Goal: Task Accomplishment & Management: Complete application form

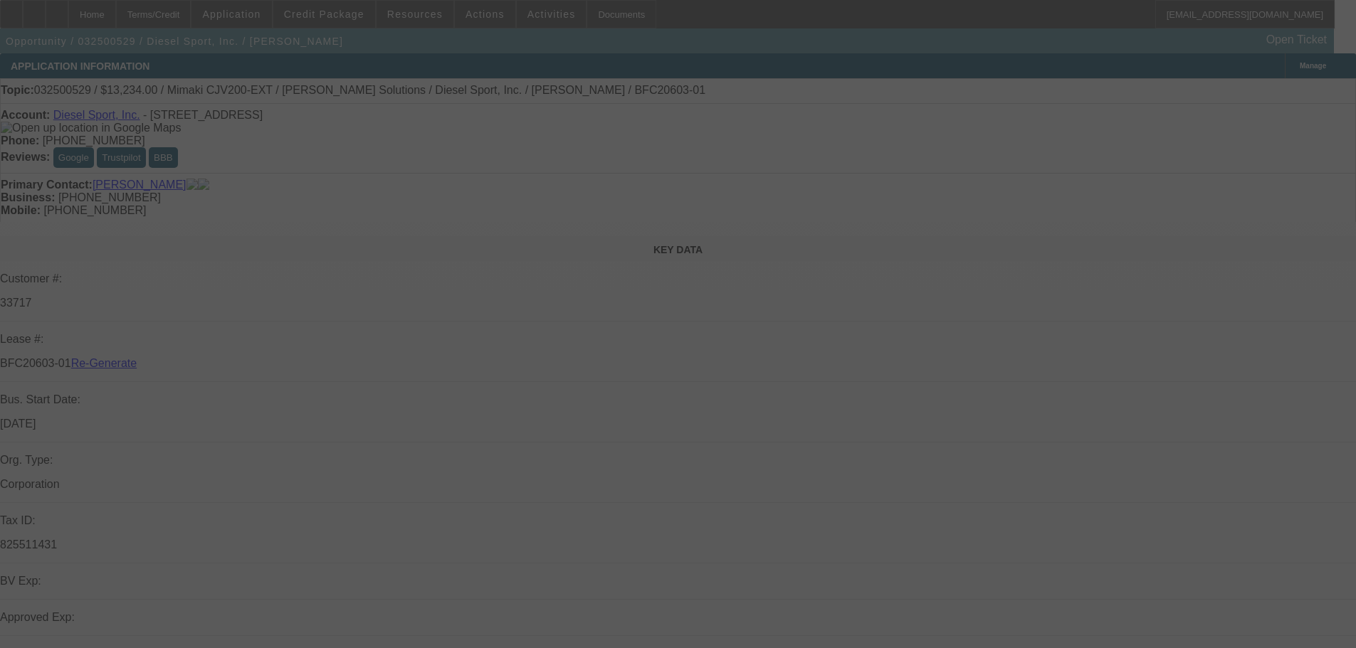
select select "3"
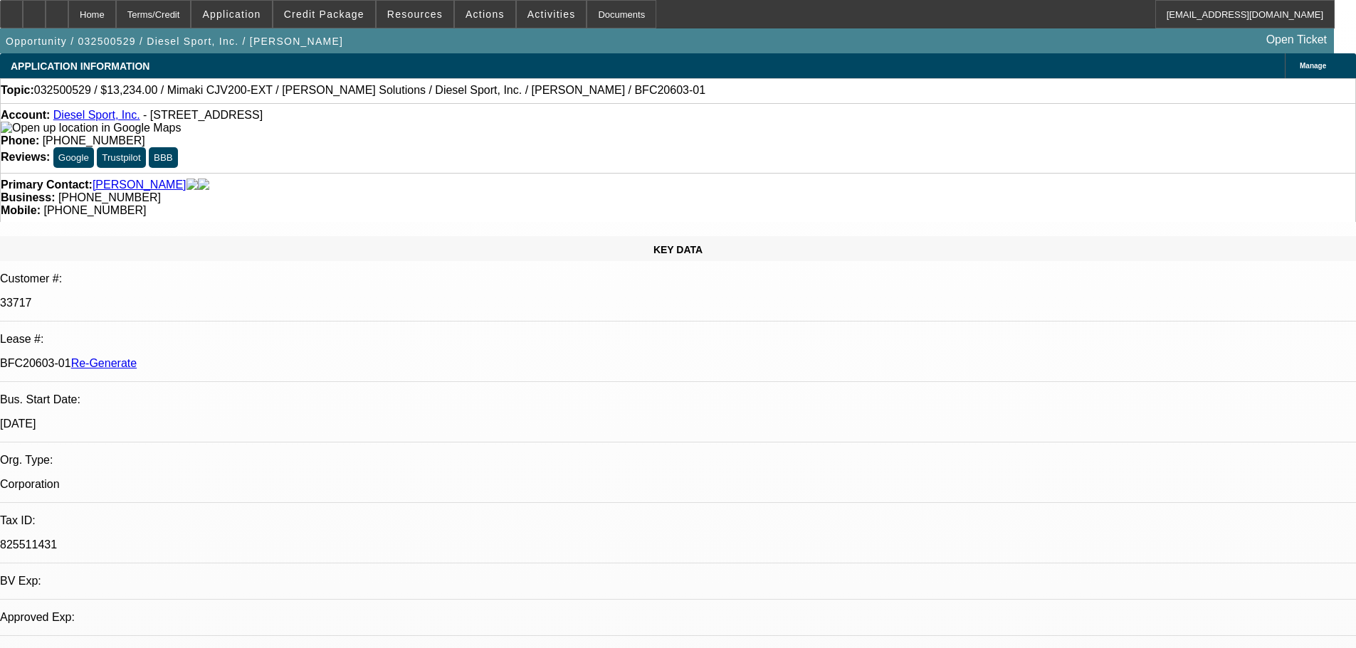
select select "0"
select select "0.1"
select select "4"
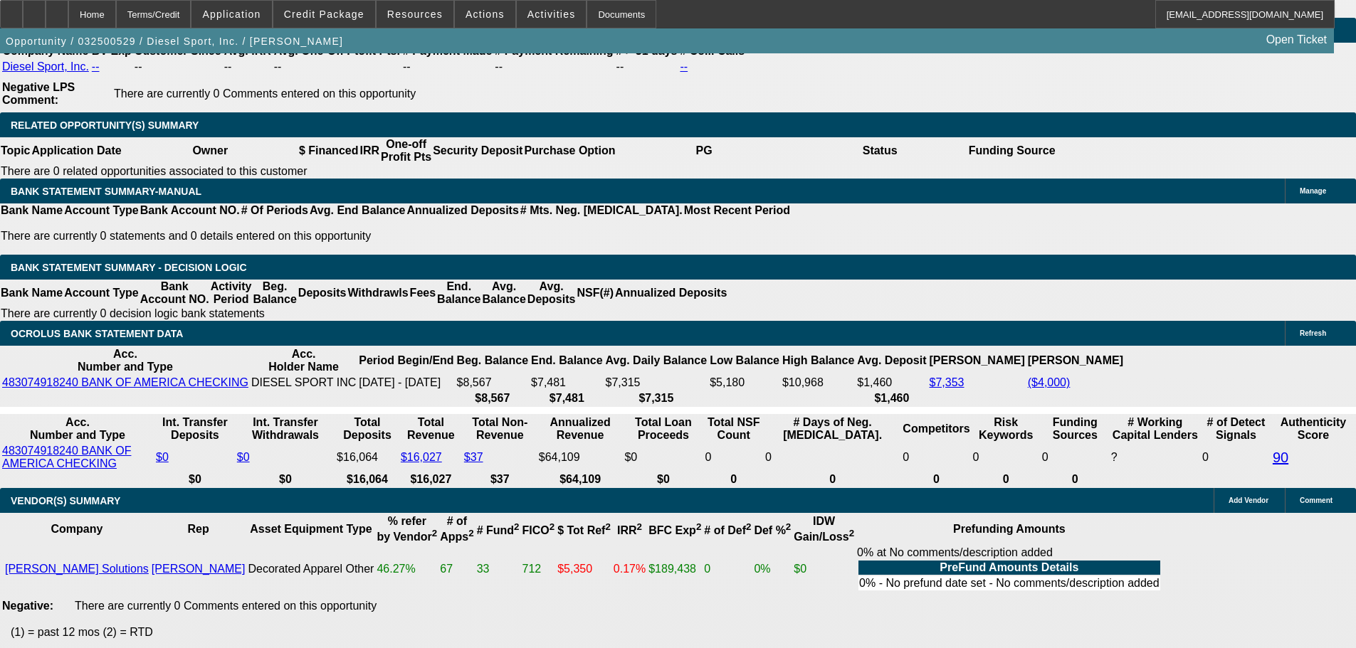
scroll to position [2705, 0]
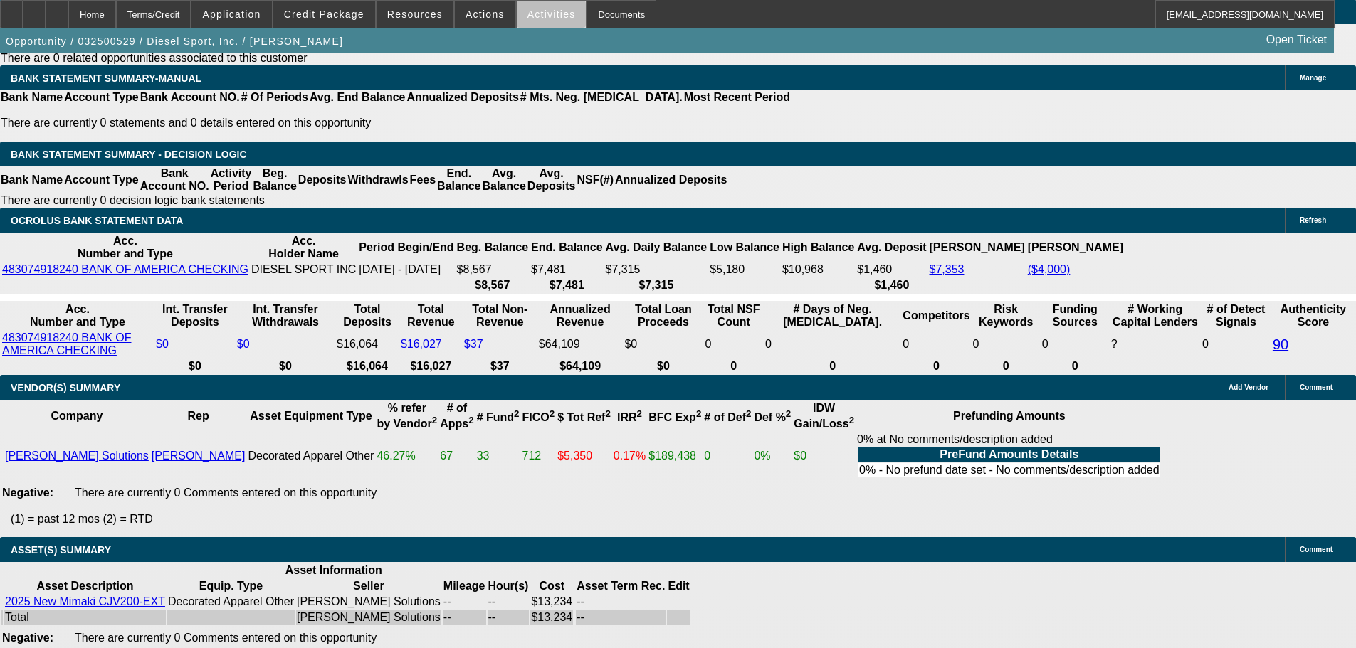
click at [546, 18] on span "Activities" at bounding box center [551, 14] width 48 height 11
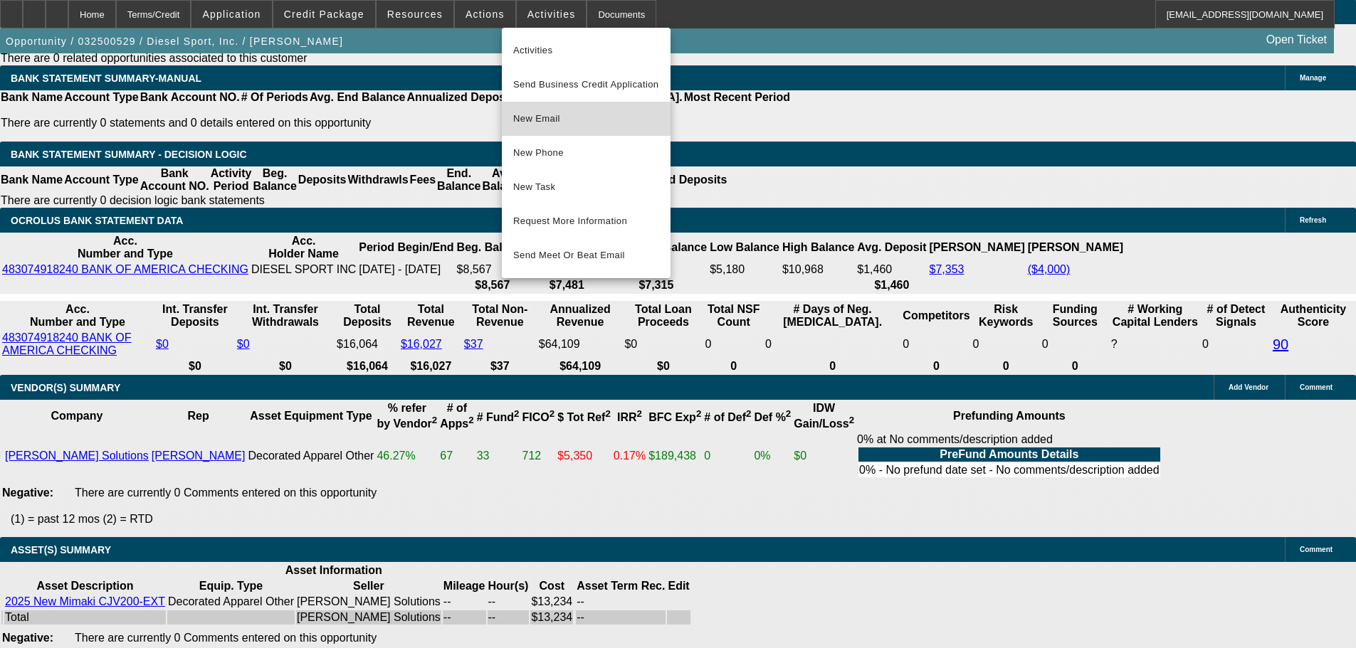
click at [588, 122] on span "New Email" at bounding box center [586, 118] width 146 height 17
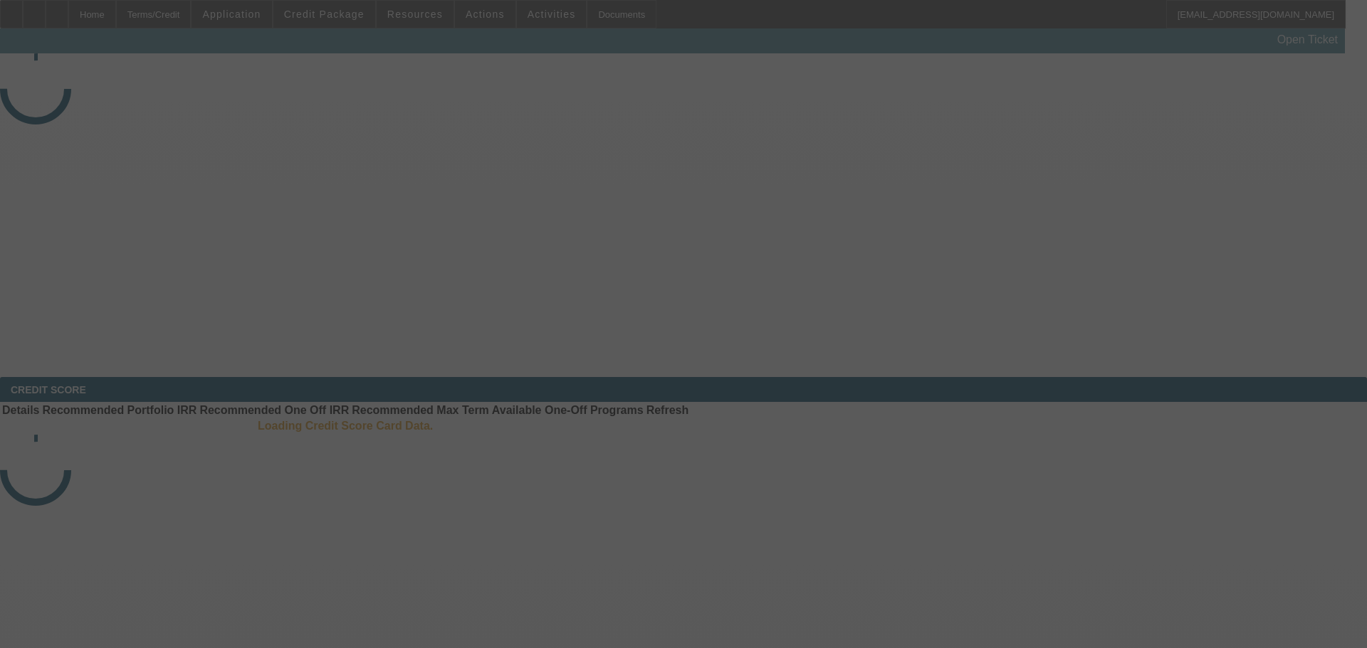
select select "3"
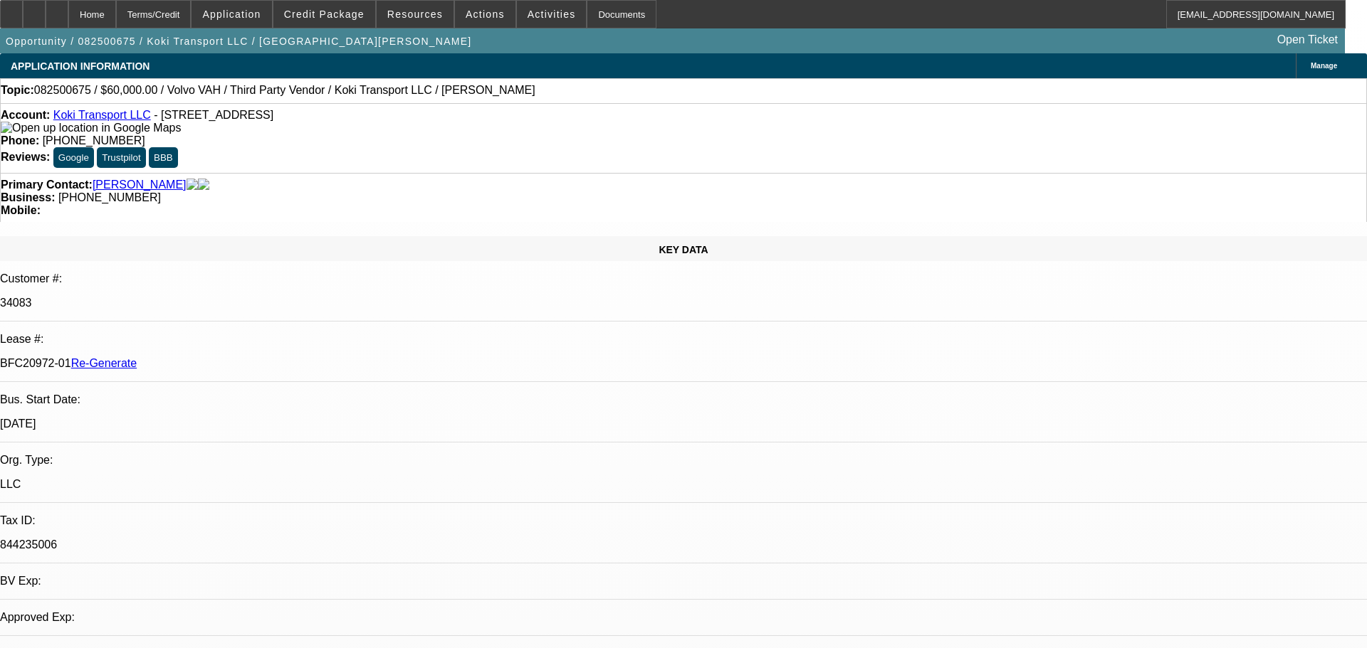
select select "0.2"
select select "2"
select select "0"
select select "6"
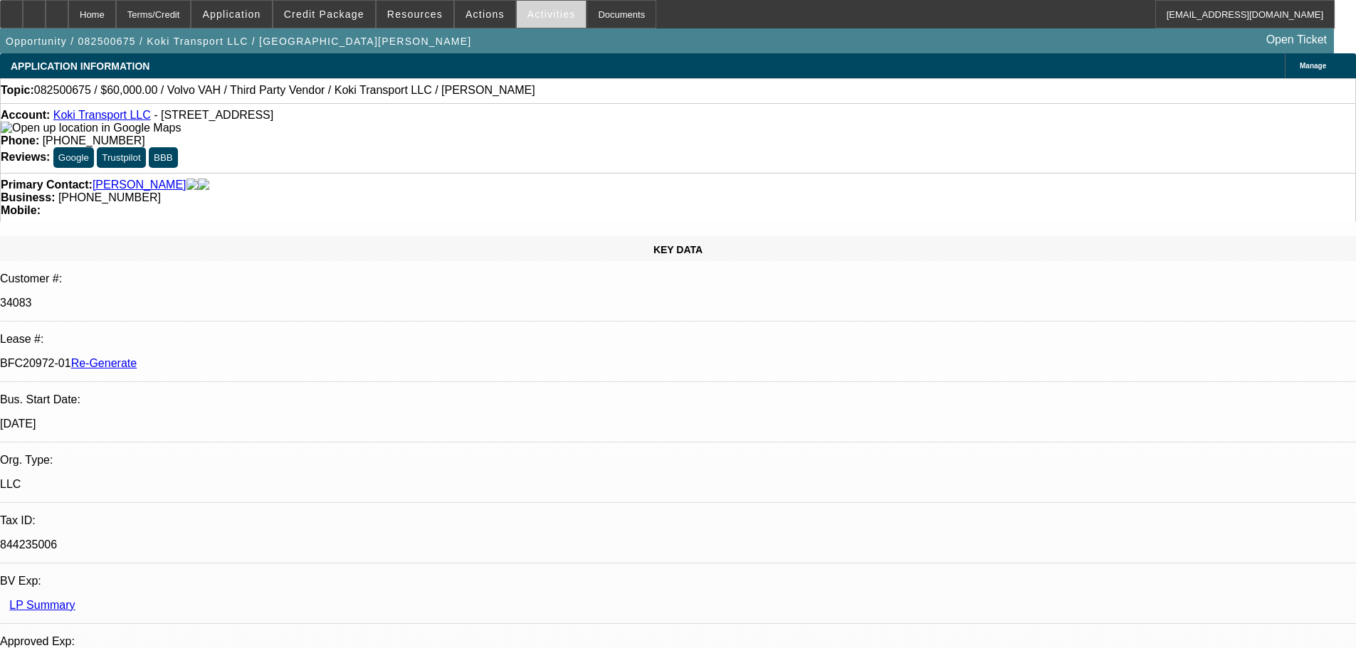
click at [540, 19] on span "Activities" at bounding box center [551, 14] width 48 height 11
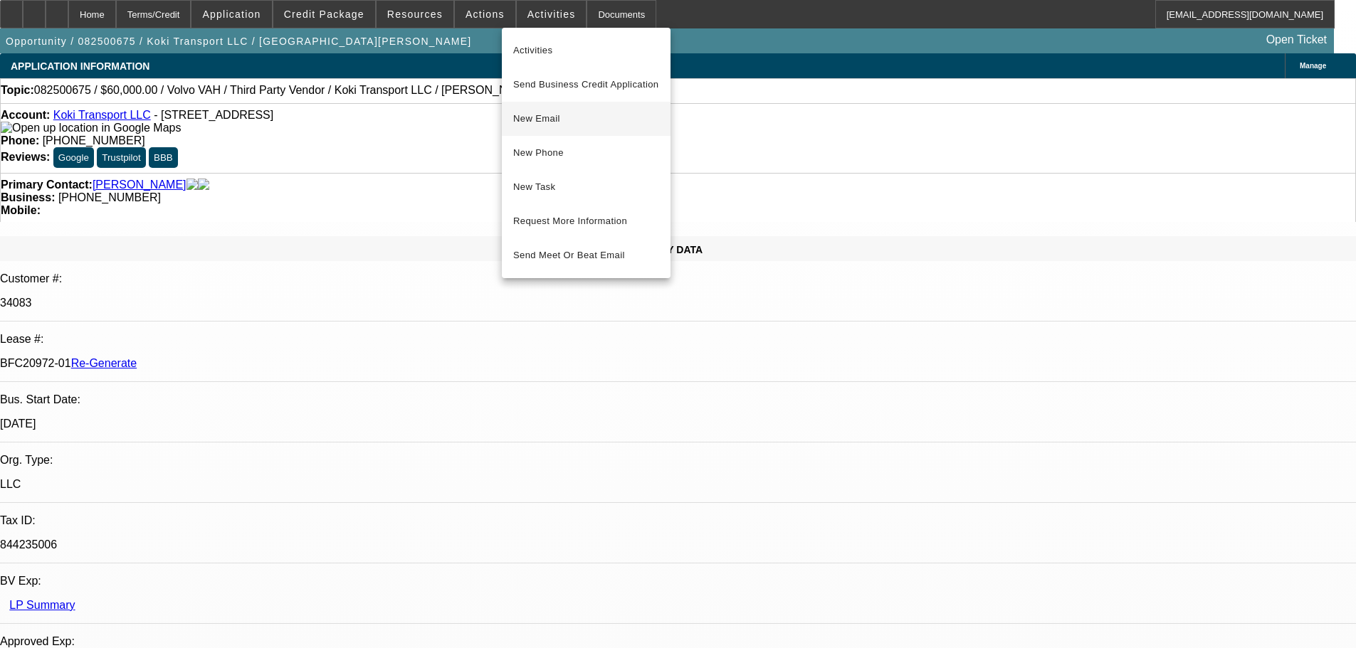
click at [585, 121] on span "New Email" at bounding box center [586, 118] width 146 height 17
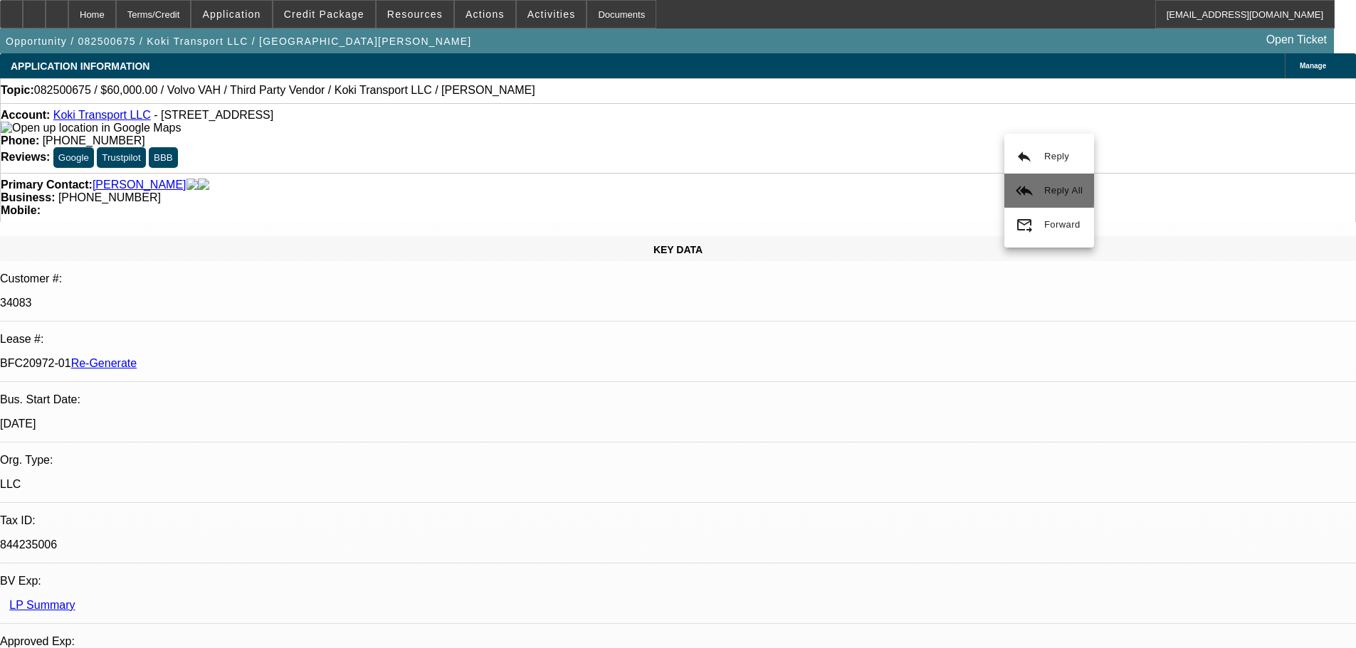
click at [1046, 184] on span "Reply All" at bounding box center [1063, 190] width 38 height 17
click at [533, 14] on span "Activities" at bounding box center [551, 14] width 48 height 11
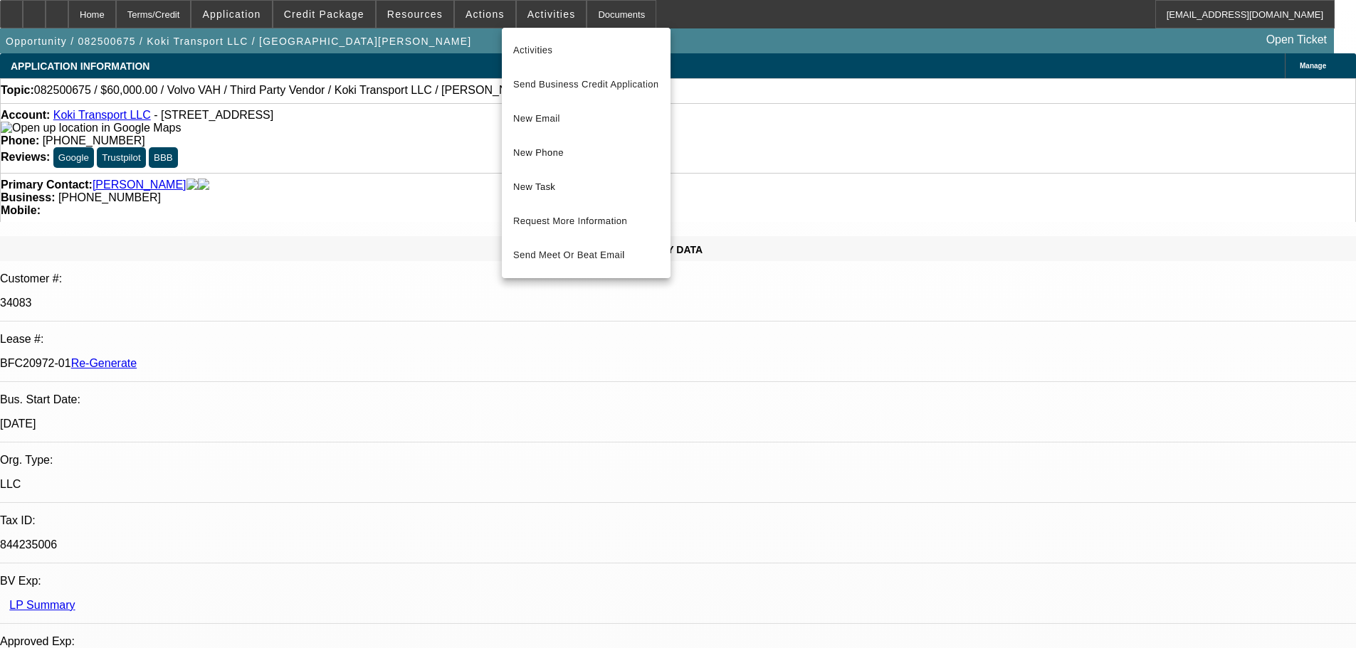
drag, startPoint x: 786, startPoint y: 26, endPoint x: 619, endPoint y: 34, distance: 166.8
click at [785, 26] on div at bounding box center [678, 324] width 1356 height 648
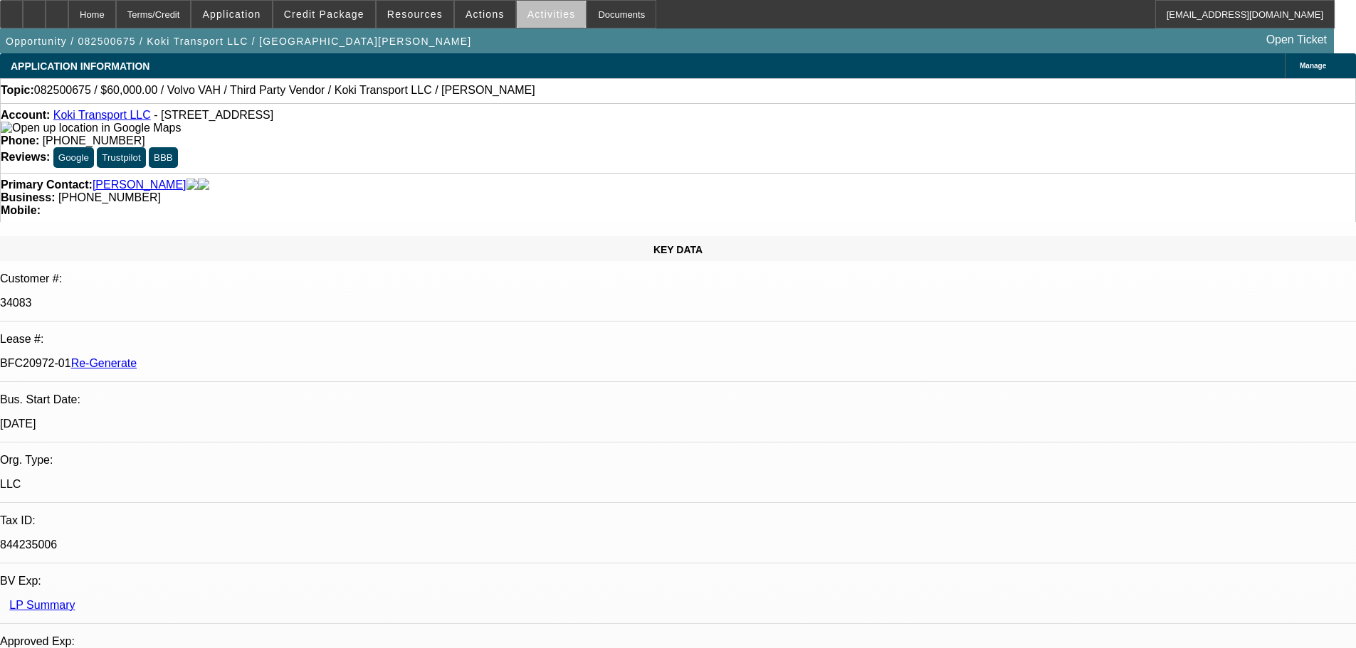
click at [539, 17] on span "Activities" at bounding box center [551, 14] width 48 height 11
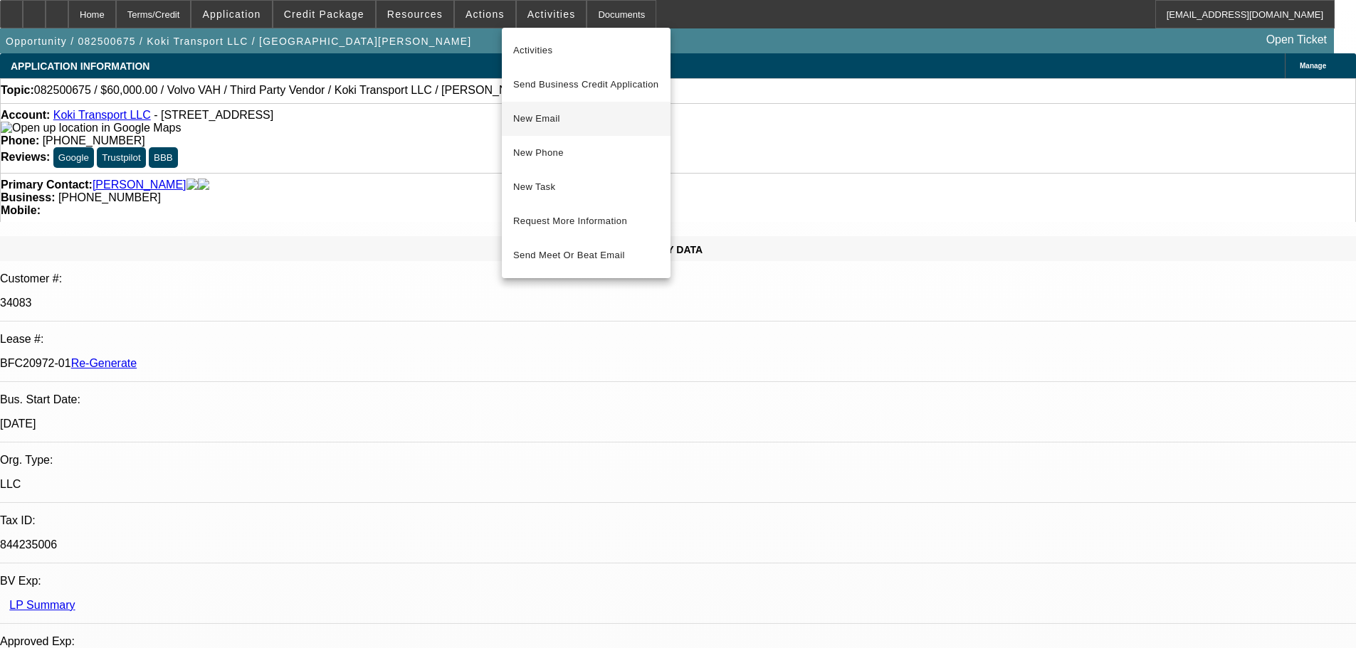
click at [575, 121] on span "New Email" at bounding box center [586, 118] width 146 height 17
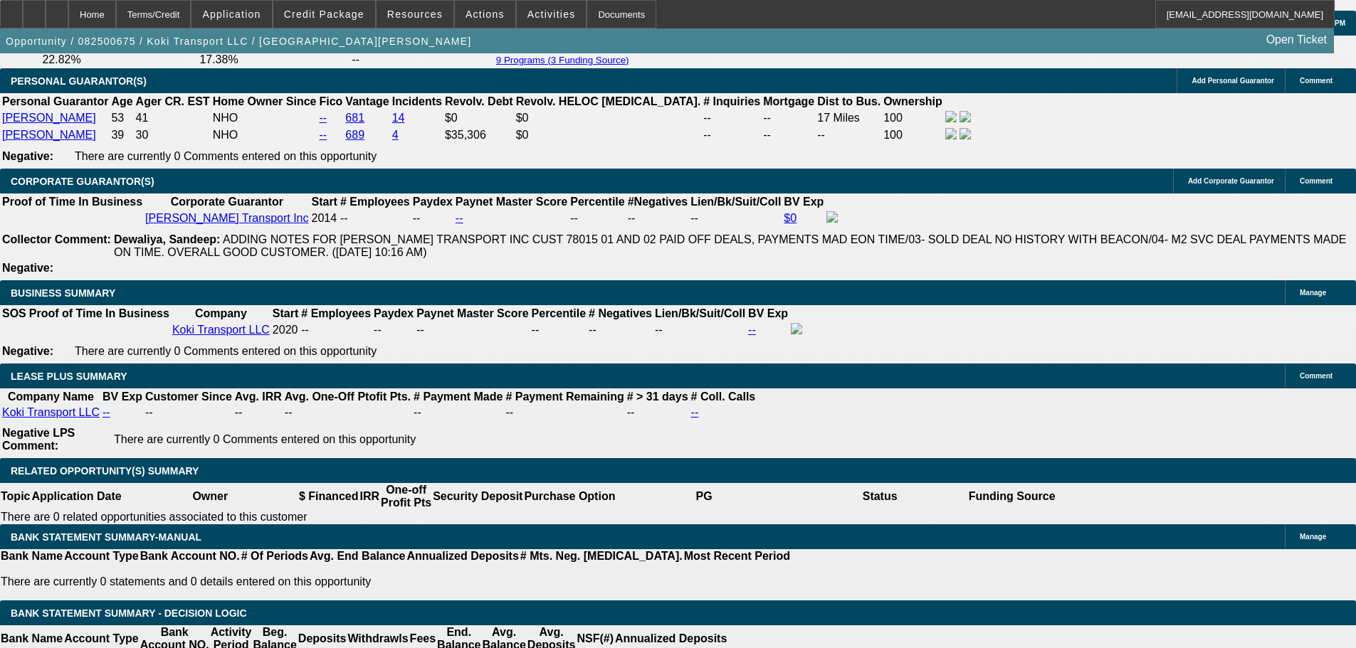
scroll to position [1708, 0]
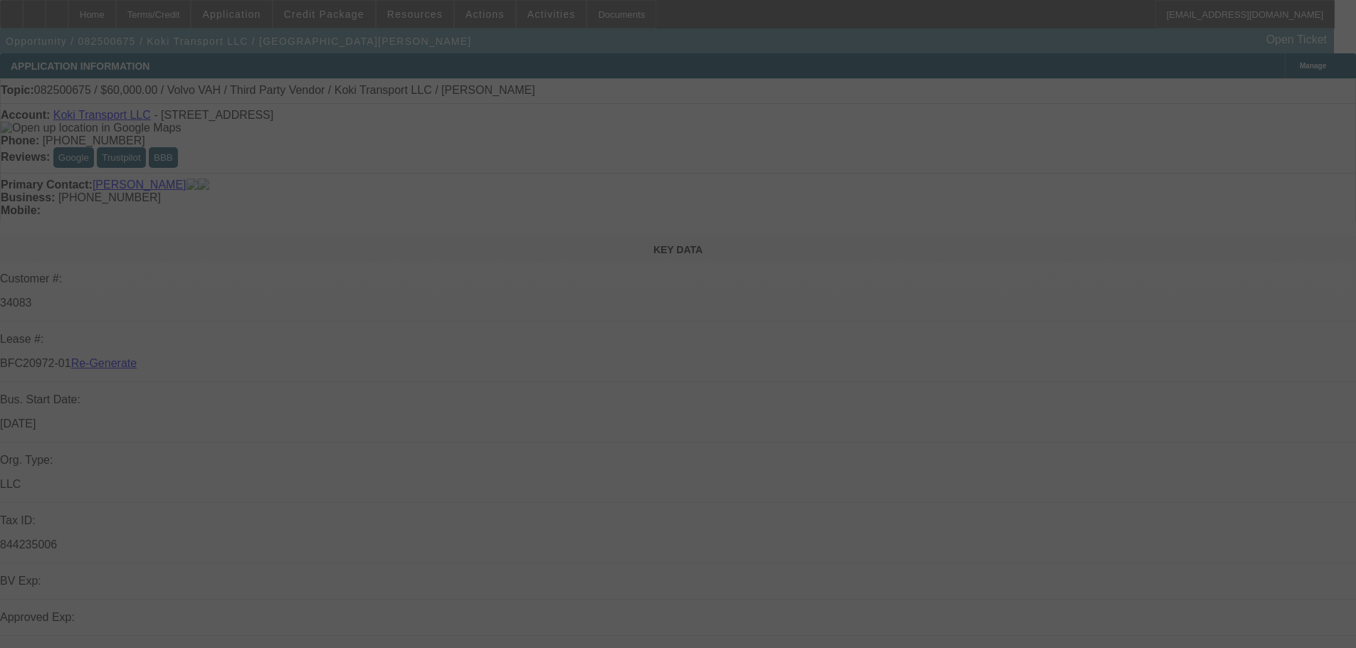
select select "3"
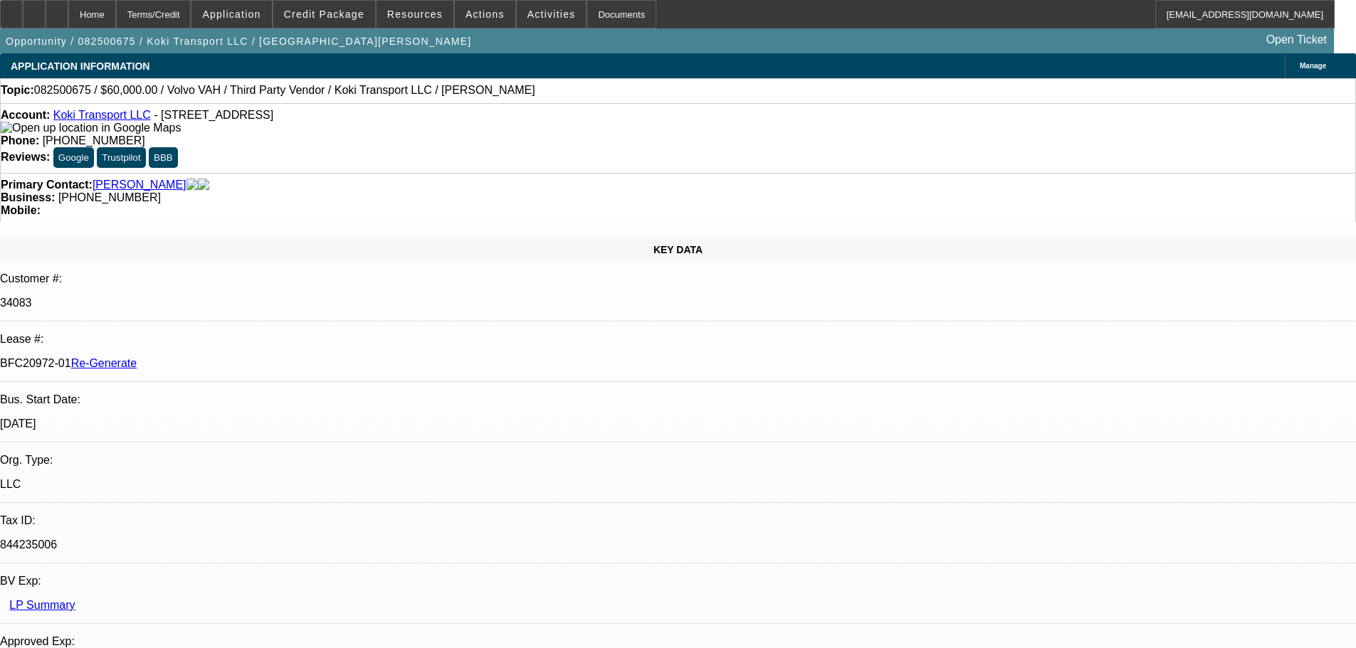
select select "0.2"
select select "2"
select select "0"
select select "6"
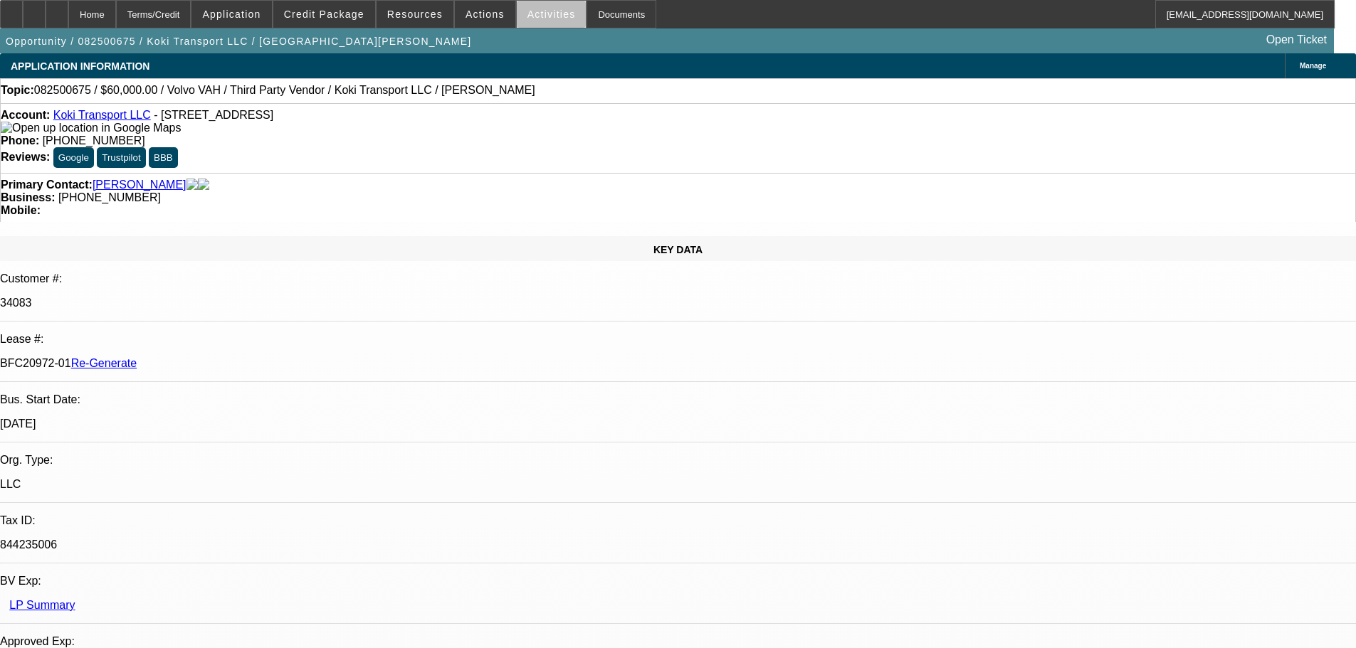
click at [551, 23] on span at bounding box center [552, 14] width 70 height 34
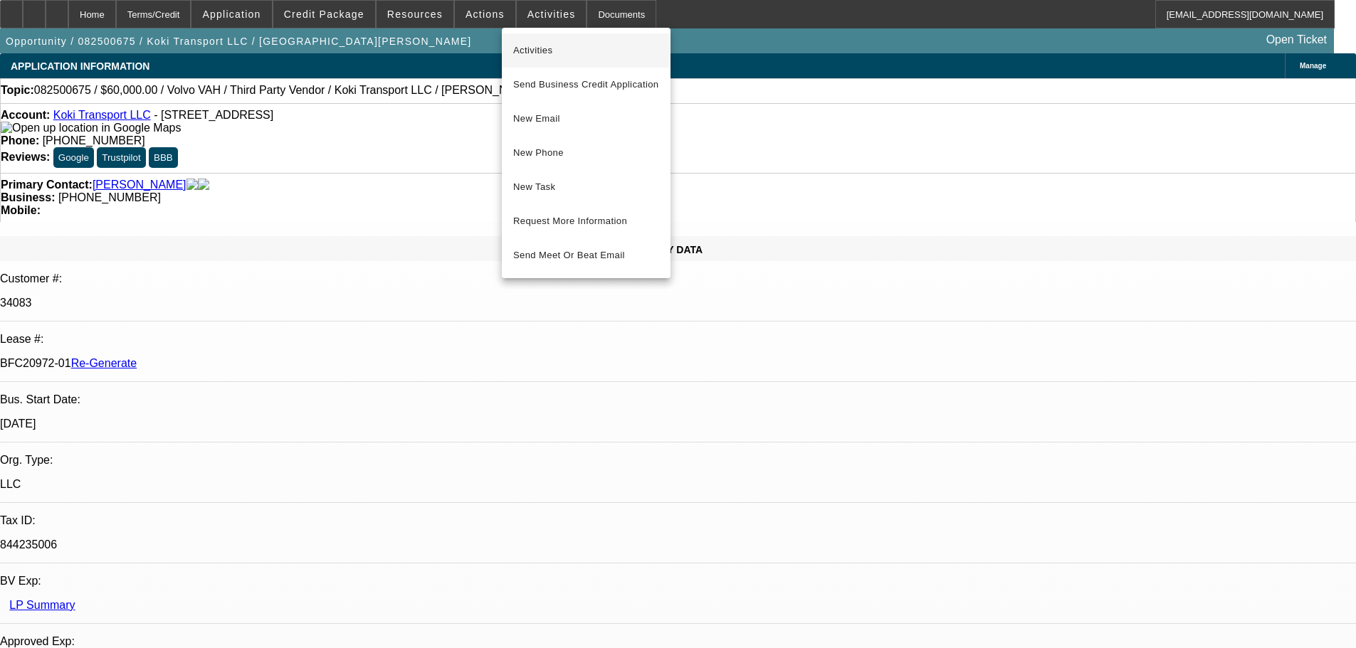
drag, startPoint x: 555, startPoint y: 50, endPoint x: 568, endPoint y: 36, distance: 19.1
click at [560, 44] on span "Activities" at bounding box center [586, 50] width 146 height 17
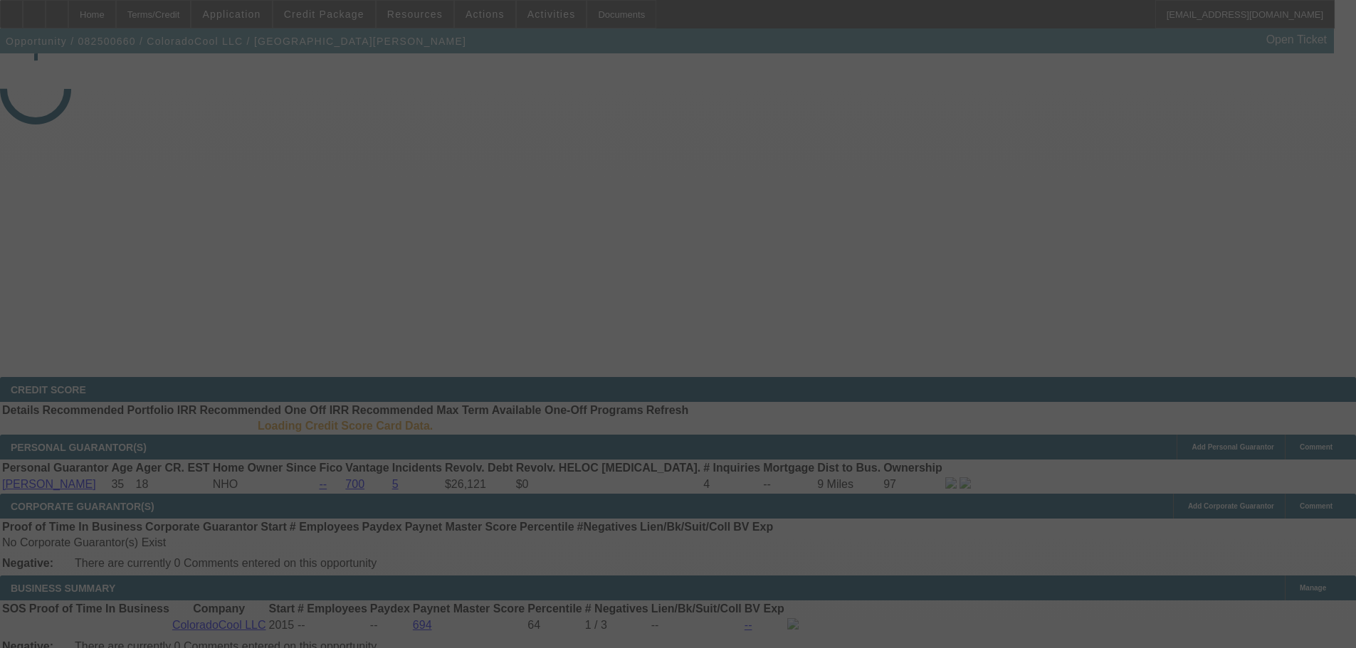
select select "3"
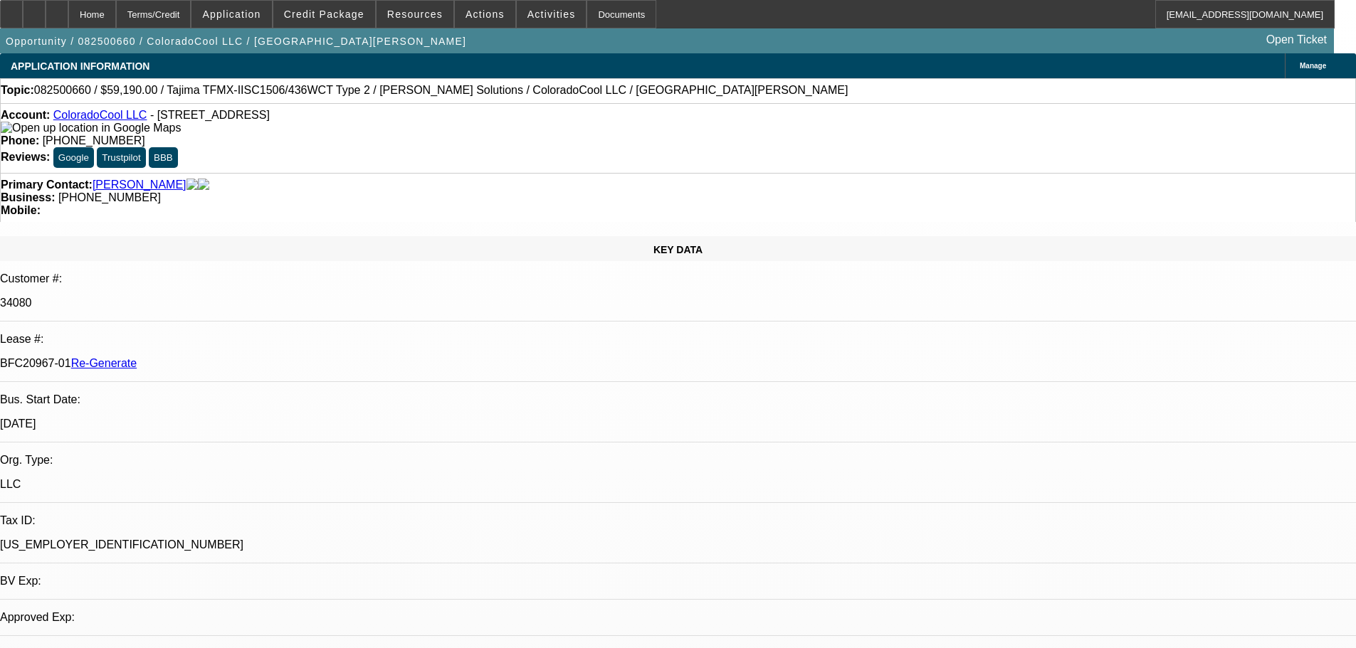
select select "0"
select select "2"
select select "0"
select select "6"
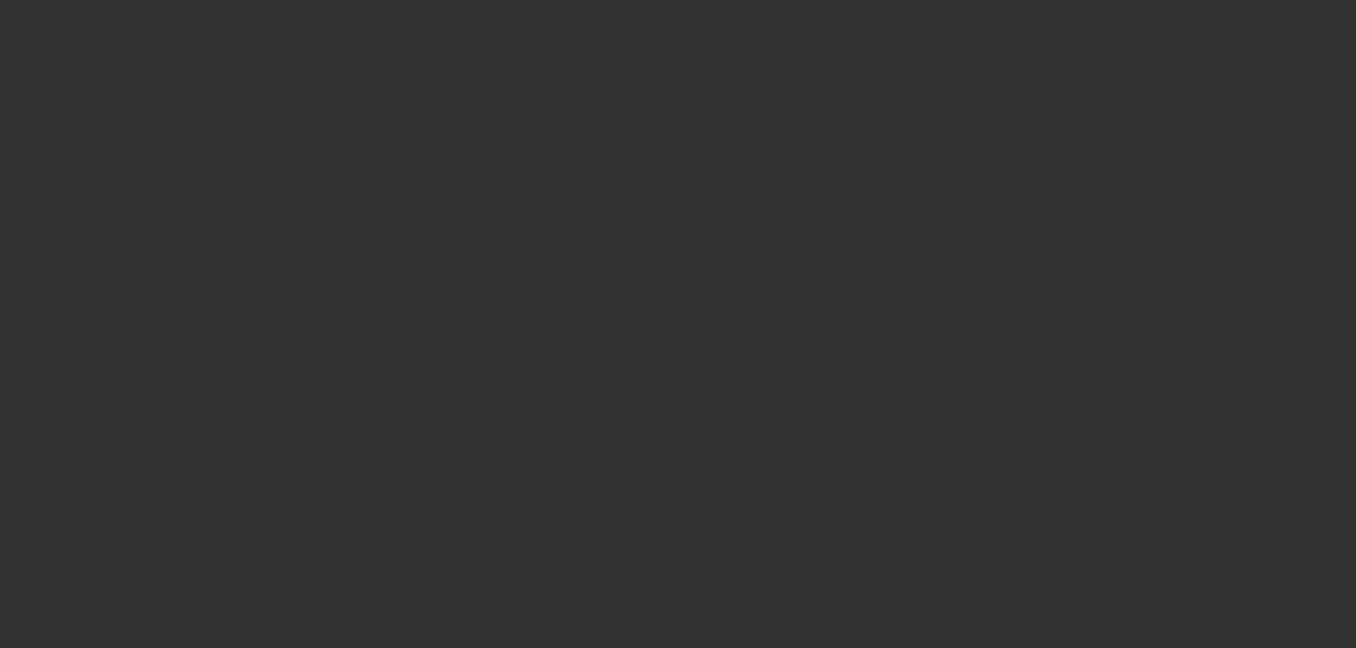
select select "3"
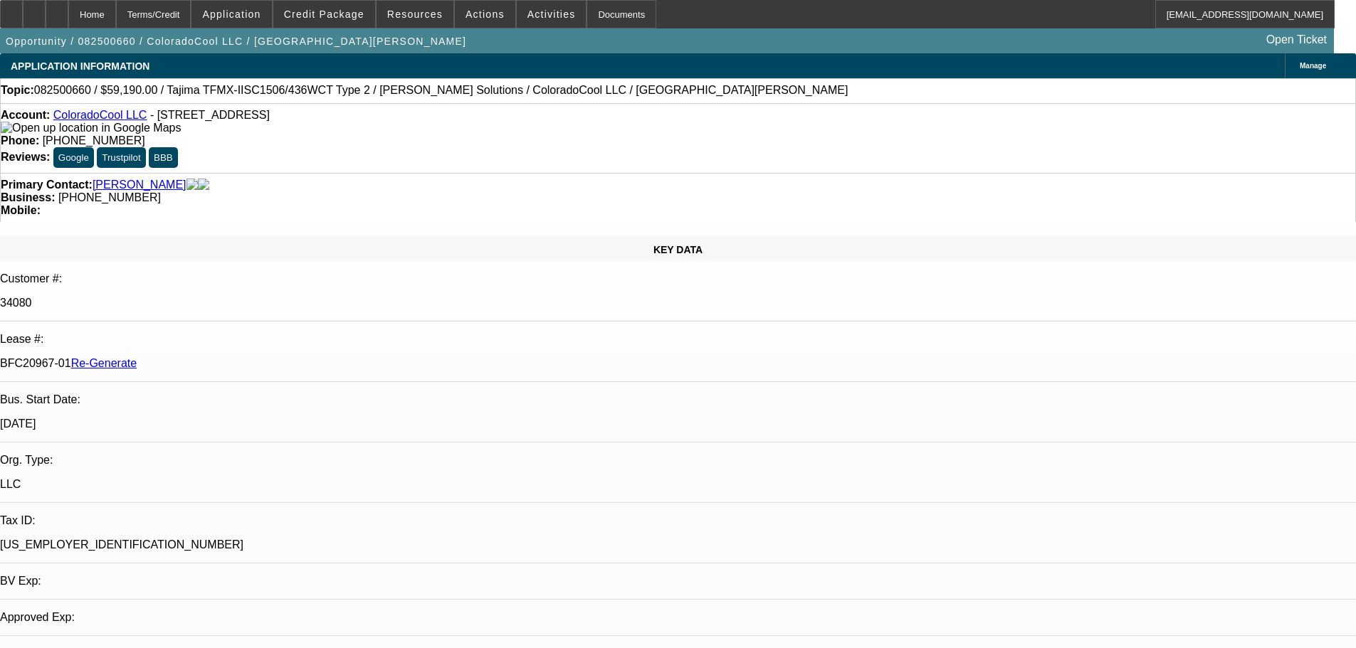
select select "0"
select select "2"
select select "0"
select select "6"
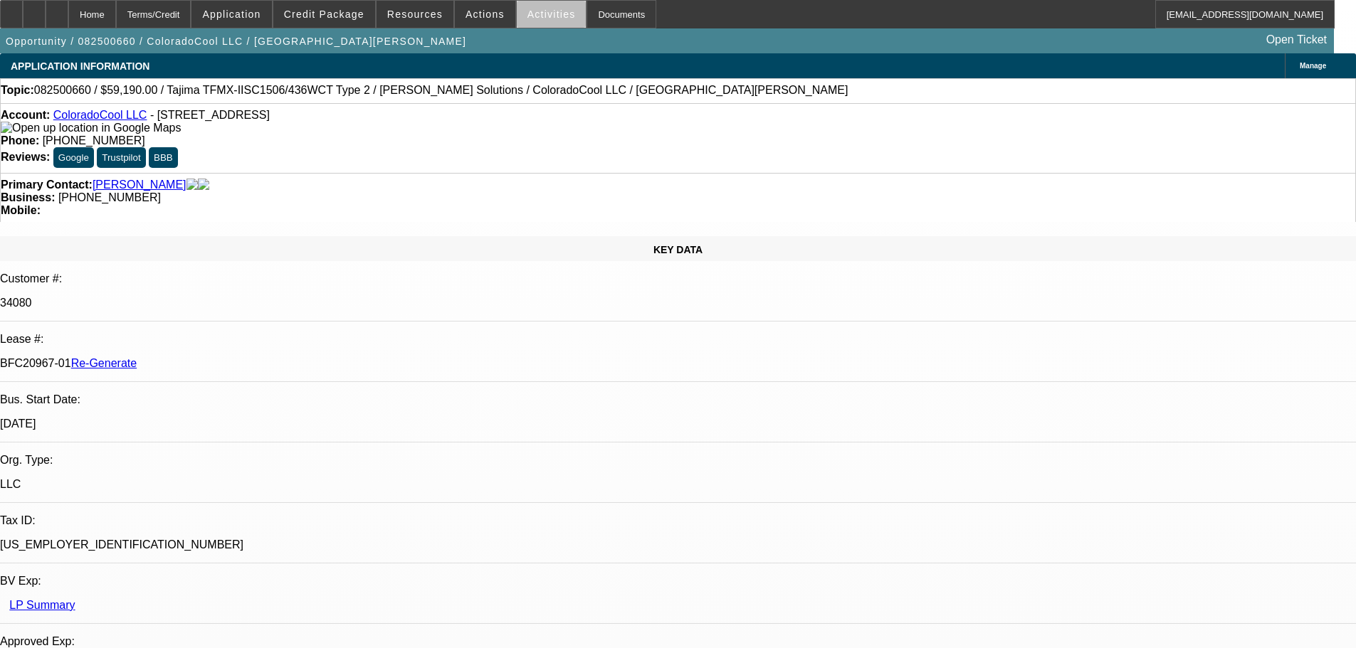
click at [536, 20] on span at bounding box center [552, 14] width 70 height 34
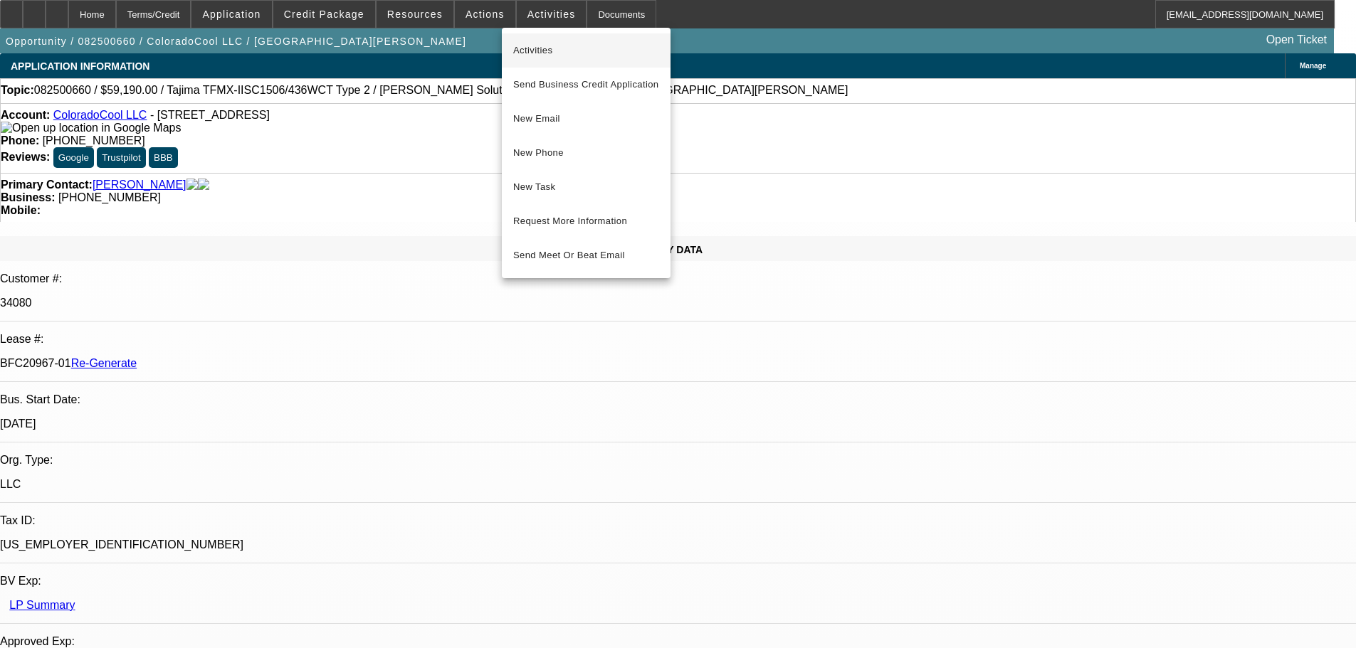
click at [542, 52] on span "Activities" at bounding box center [586, 50] width 146 height 17
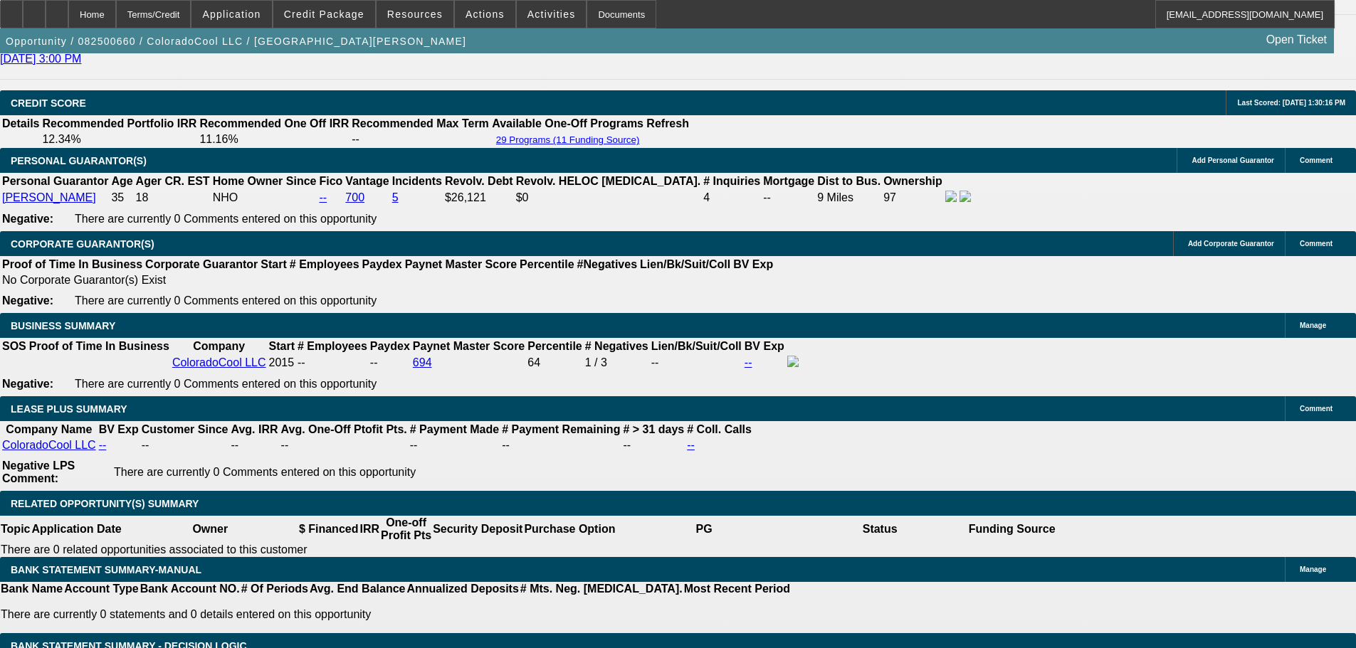
scroll to position [2136, 0]
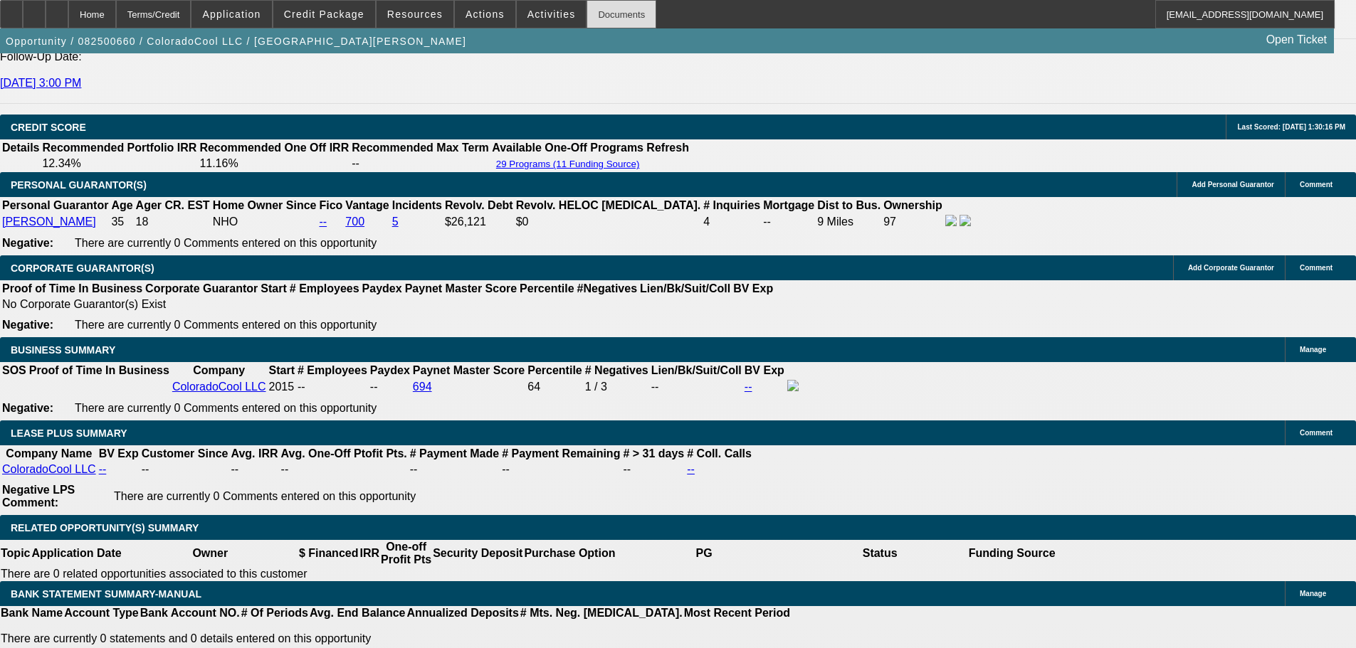
click at [595, 16] on div "Documents" at bounding box center [622, 14] width 70 height 28
drag, startPoint x: 1063, startPoint y: 488, endPoint x: 1028, endPoint y: 482, distance: 36.0
copy p "2,289.26"
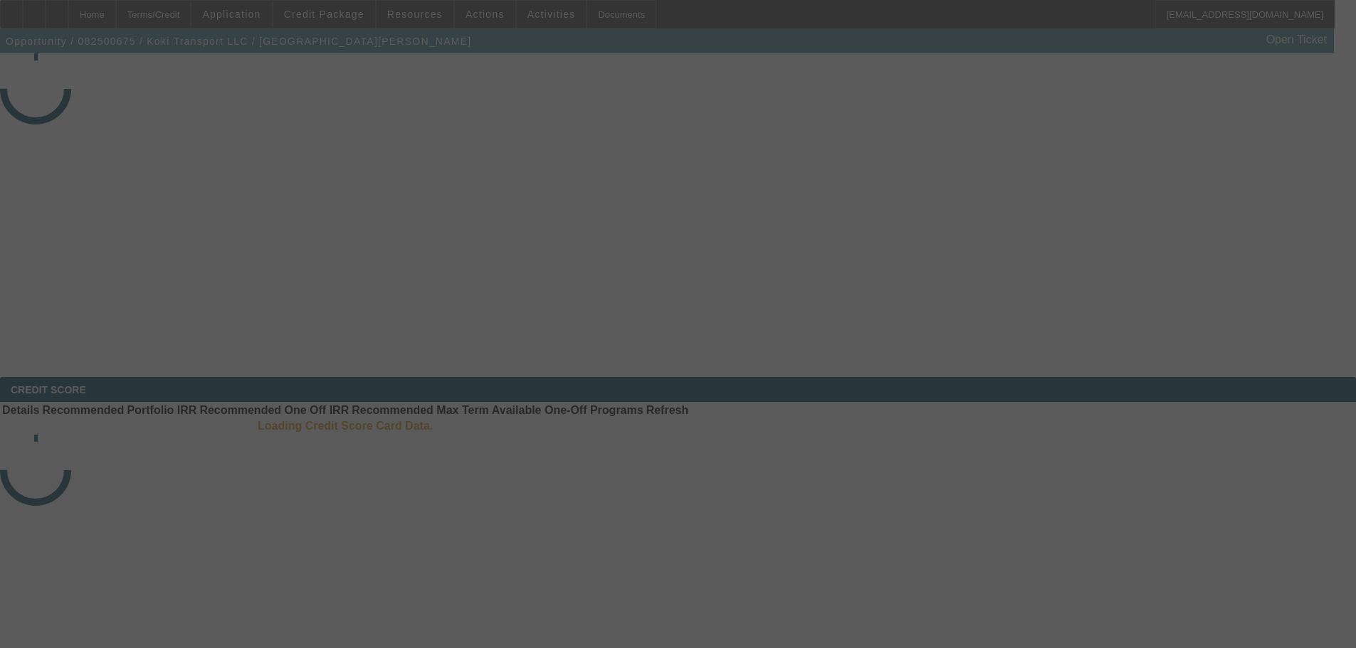
select select "3"
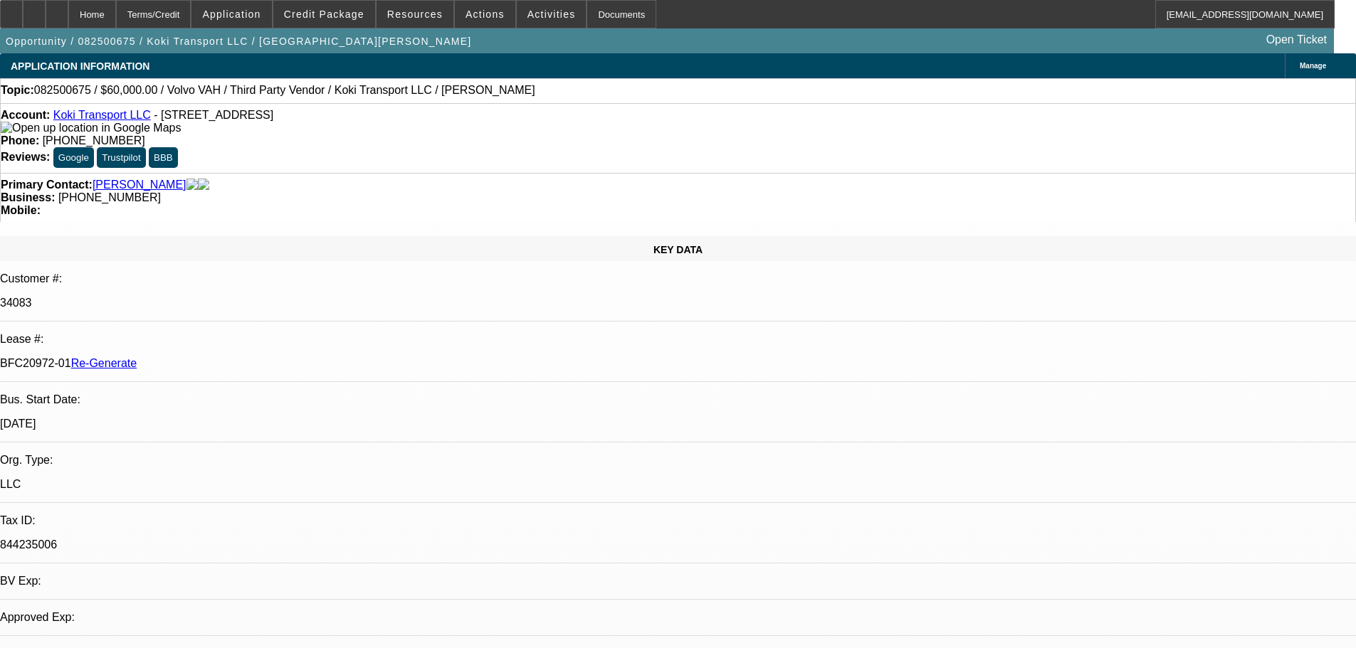
select select "0.2"
select select "2"
select select "0"
select select "6"
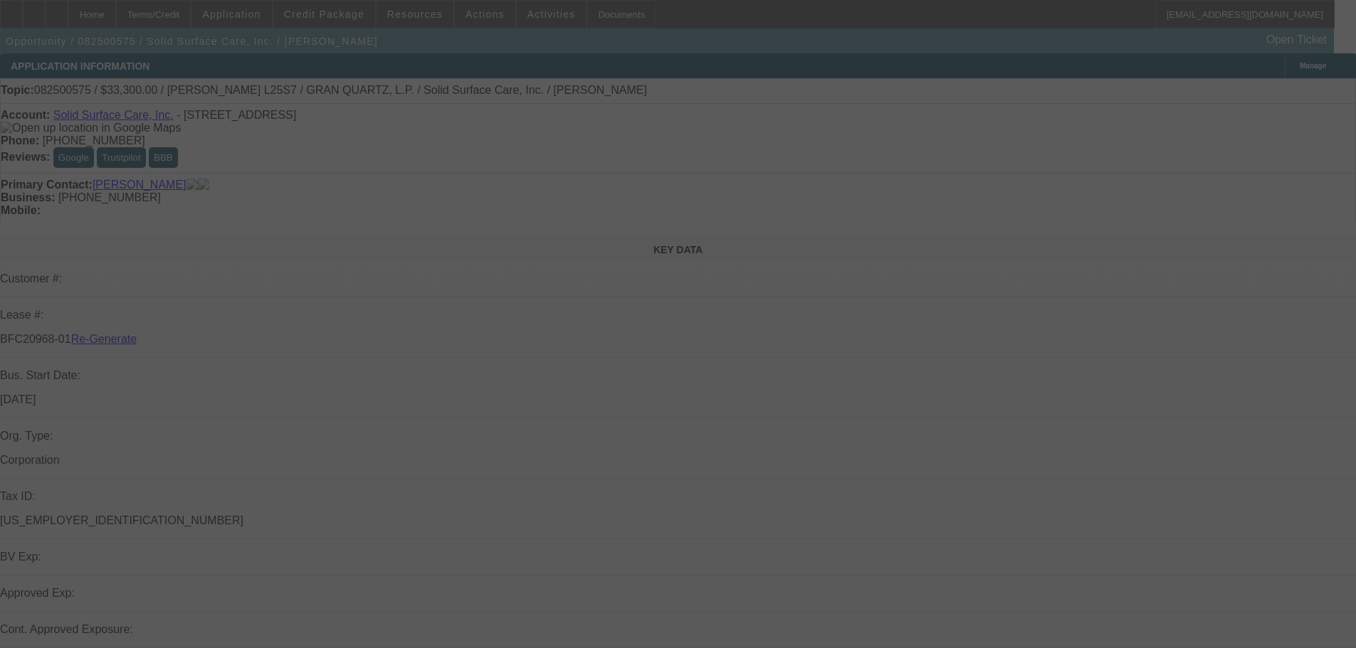
select select "3"
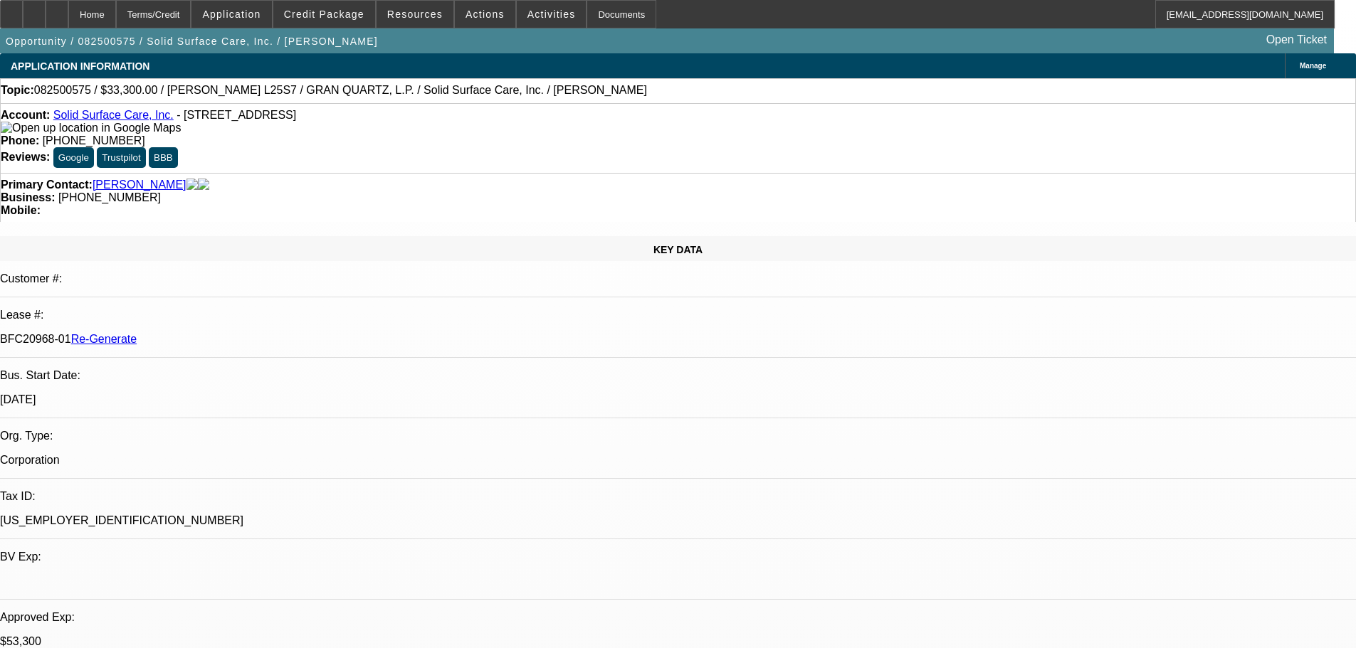
select select "0"
select select "2"
select select "0"
select select "6"
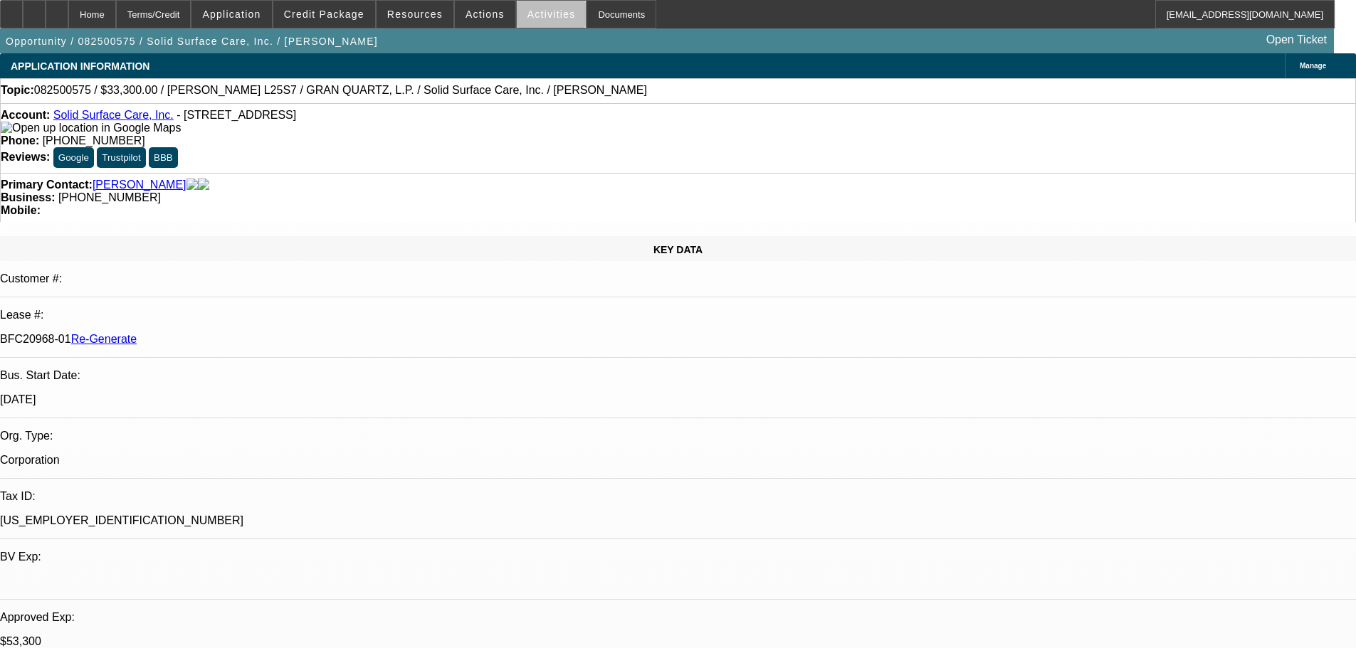
click at [536, 21] on span at bounding box center [552, 14] width 70 height 34
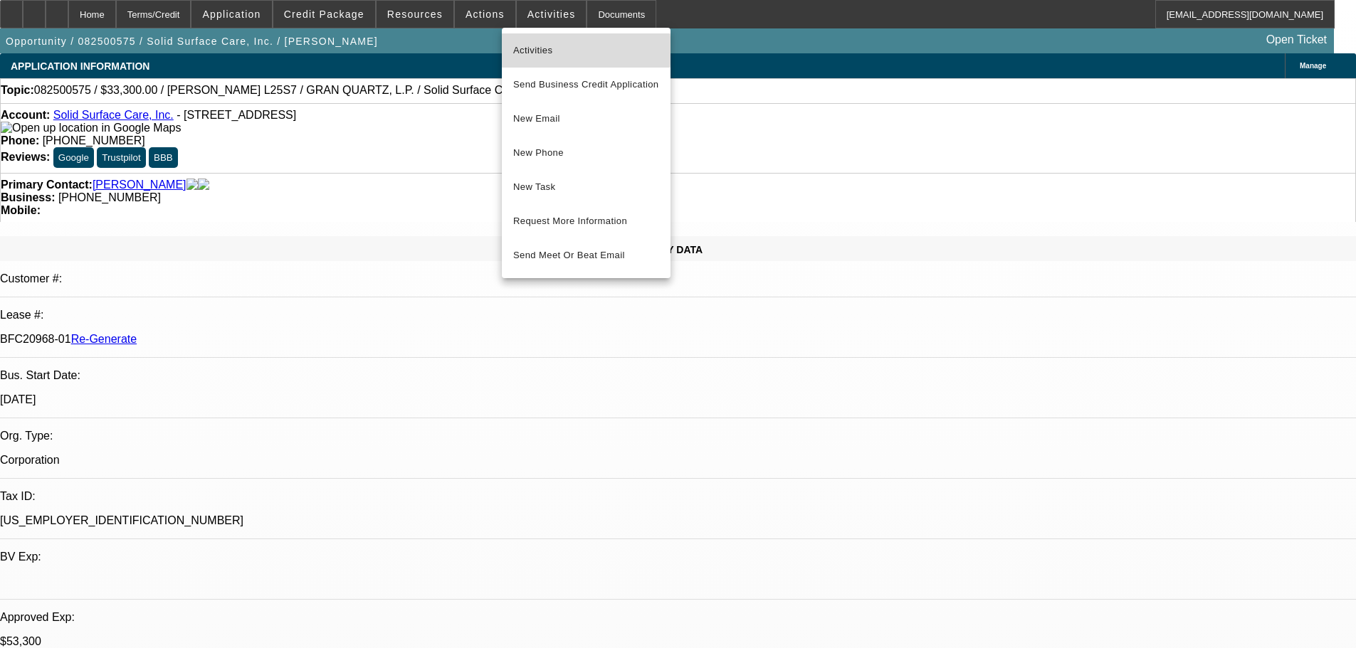
click at [537, 51] on span "Activities" at bounding box center [586, 50] width 146 height 17
